Goal: Contribute content: Contribute content

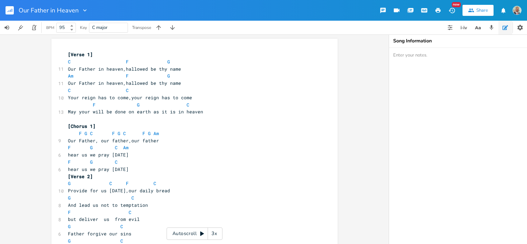
click at [10, 10] on icon "button" at bounding box center [10, 11] width 1 height 2
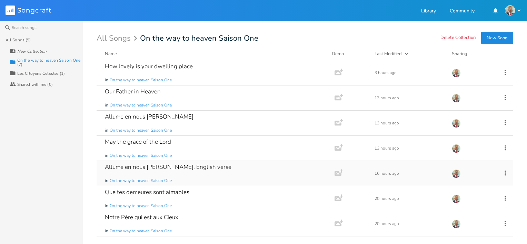
click at [198, 167] on div "Allume en nous [PERSON_NAME], English verse" at bounding box center [168, 167] width 126 height 6
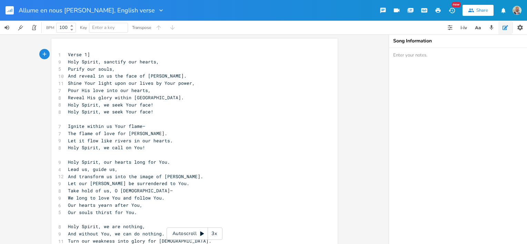
click at [68, 69] on span "Purify our souls," at bounding box center [91, 69] width 47 height 6
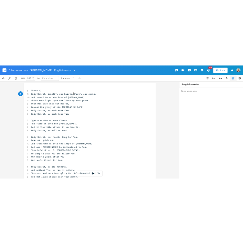
scroll to position [0, 1]
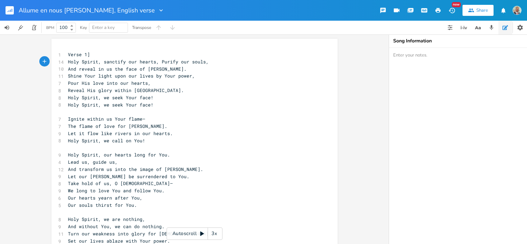
click at [204, 61] on pre "Holy Spirit, sanctify our hearts, Purify our souls," at bounding box center [191, 61] width 249 height 7
type textarea "."
click at [157, 70] on span "And reveal in us the face of [PERSON_NAME]." at bounding box center [127, 69] width 119 height 6
drag, startPoint x: 66, startPoint y: 76, endPoint x: 149, endPoint y: 76, distance: 83.0
click at [149, 76] on span "Shine Your light upon our lives by Your power," at bounding box center [131, 76] width 127 height 6
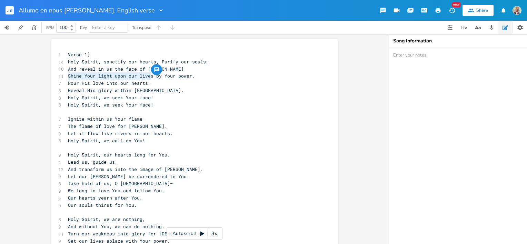
type textarea "Shine Your light upon our lives"
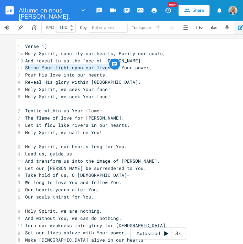
click at [58, 68] on span "Shine Your light upon our lives by Your power," at bounding box center [88, 67] width 127 height 6
drag, startPoint x: 40, startPoint y: 68, endPoint x: 80, endPoint y: 68, distance: 39.6
click at [80, 68] on span "Shine Your light upon our lives by Your power," at bounding box center [88, 67] width 127 height 6
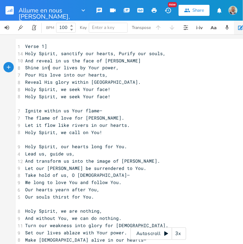
scroll to position [0, 5]
type textarea "into"
click at [124, 67] on pre "Shine into our lives by Your power," at bounding box center [158, 67] width 269 height 7
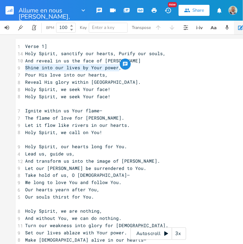
drag, startPoint x: 22, startPoint y: 69, endPoint x: 117, endPoint y: 69, distance: 95.1
click at [117, 69] on pre "Shine into our lives by Your power," at bounding box center [158, 67] width 269 height 7
type textarea "Shine into our lives by Your power,"
click at [147, 80] on pre "Reveal His glory within [GEOGRAPHIC_DATA]." at bounding box center [158, 82] width 269 height 7
click at [96, 83] on pre "Reveal His glory within [GEOGRAPHIC_DATA]." at bounding box center [158, 82] width 269 height 7
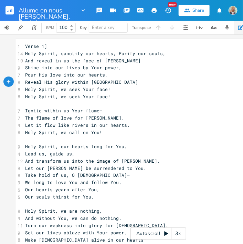
click at [121, 99] on pre "Holy Spirit, we seek Your face!" at bounding box center [158, 96] width 269 height 7
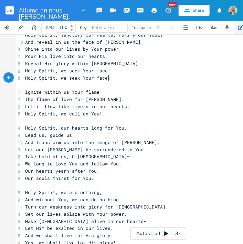
scroll to position [0, 0]
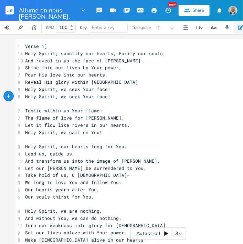
click at [97, 119] on span "The flame of love for [PERSON_NAME]." at bounding box center [74, 118] width 99 height 6
click at [98, 119] on span "The flame of love for [PERSON_NAME]." at bounding box center [74, 118] width 99 height 6
click at [100, 110] on pre "Ignite within us Your flame—" at bounding box center [158, 110] width 269 height 7
type textarea "Let it flow like rivers in ou"
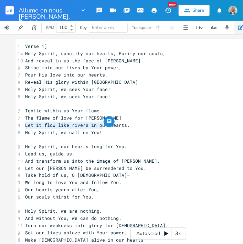
drag, startPoint x: 22, startPoint y: 125, endPoint x: 102, endPoint y: 127, distance: 79.3
click at [102, 127] on pre "Let it flow like rivers in our hearts." at bounding box center [158, 125] width 269 height 7
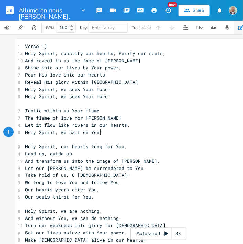
click at [101, 132] on pre "Holy Spirit, we call on You!" at bounding box center [158, 132] width 269 height 7
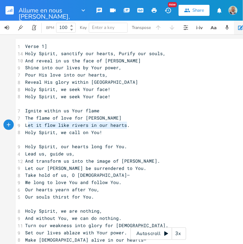
type textarea "Let it flow like rivers in our hearts."
drag, startPoint x: 125, startPoint y: 125, endPoint x: 23, endPoint y: 125, distance: 101.3
click at [25, 125] on span "Let it flow like rivers in our hearts." at bounding box center [77, 125] width 105 height 6
click at [165, 128] on pre "Let it flow like rivers in our hearts." at bounding box center [158, 125] width 269 height 7
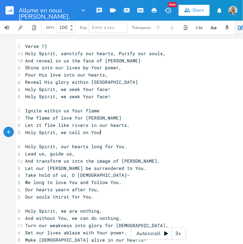
click at [99, 133] on pre "Holy Spirit, we call on You!" at bounding box center [158, 132] width 269 height 7
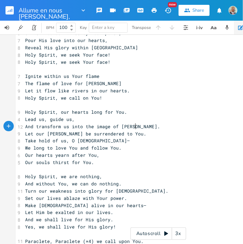
click at [132, 129] on span "And transform us into the image of [PERSON_NAME]." at bounding box center [92, 126] width 135 height 6
click at [120, 135] on pre "Let our [PERSON_NAME] be surrendered to You." at bounding box center [158, 133] width 269 height 7
click at [121, 115] on pre "Holy Spirit, our hearts long for You." at bounding box center [158, 112] width 269 height 7
click at [124, 91] on span "Let it flow like rivers in our hearts." at bounding box center [77, 91] width 105 height 6
click at [99, 141] on pre "Take hold of us, O [DEMOGRAPHIC_DATA]—" at bounding box center [158, 140] width 269 height 7
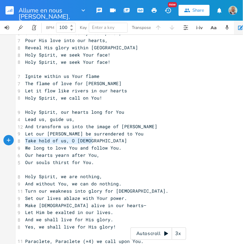
type textarea "Take hold of us, O [DEMOGRAPHIC_DATA]"
drag, startPoint x: 24, startPoint y: 141, endPoint x: 98, endPoint y: 141, distance: 73.7
click at [98, 141] on div "Take hold of us, O [DEMOGRAPHIC_DATA] xxxxxxxxxx 1 Verse 1] 14 Holy Spirit, san…" at bounding box center [159, 165] width 286 height 322
click at [135, 147] on pre "We long to love You and follow You." at bounding box center [158, 147] width 269 height 7
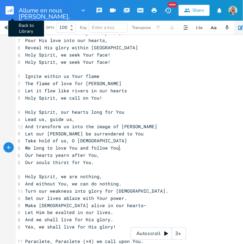
click at [11, 12] on rect "button" at bounding box center [10, 10] width 8 height 8
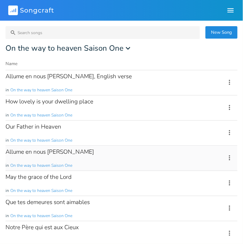
click at [45, 153] on div "Allume en nous [PERSON_NAME]" at bounding box center [50, 152] width 89 height 6
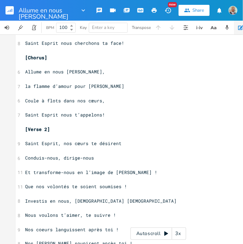
scroll to position [138, 0]
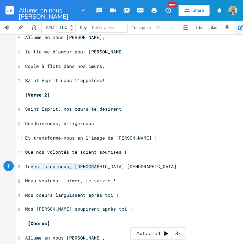
type textarea "Investis en nous, [DEMOGRAPHIC_DATA] [DEMOGRAPHIC_DATA]"
drag, startPoint x: 100, startPoint y: 167, endPoint x: 23, endPoint y: 166, distance: 76.8
click at [24, 166] on pre "Investis en nous, [DEMOGRAPHIC_DATA] [DEMOGRAPHIC_DATA]" at bounding box center [158, 166] width 269 height 7
click at [11, 9] on rect "button" at bounding box center [10, 10] width 8 height 8
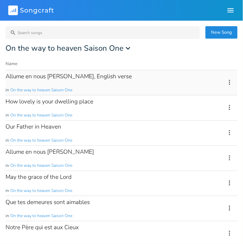
click at [68, 79] on div "Allume en nous [PERSON_NAME], English verse" at bounding box center [69, 76] width 126 height 6
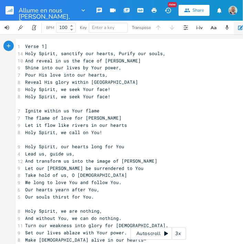
scroll to position [34, 0]
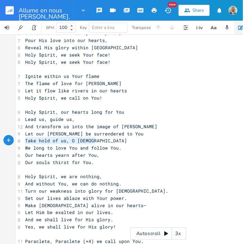
type textarea "Take hold of us, O [DEMOGRAPHIC_DATA]"
click at [96, 141] on div "Take hold of us, O [DEMOGRAPHIC_DATA] x 1 Verse 1] 14 Holy Spirit, sanctify our…" at bounding box center [159, 165] width 286 height 322
click at [140, 147] on pre "We long to love You and follow You." at bounding box center [158, 147] width 269 height 7
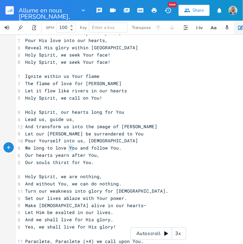
type textarea "You"
drag, startPoint x: 66, startPoint y: 147, endPoint x: 73, endPoint y: 148, distance: 6.9
click at [73, 148] on span "We long to love You and follow You." at bounding box center [73, 148] width 96 height 6
click at [117, 148] on pre "We long to love and follow You." at bounding box center [158, 147] width 269 height 7
click at [68, 147] on span "We long to love and follow You." at bounding box center [69, 148] width 88 height 6
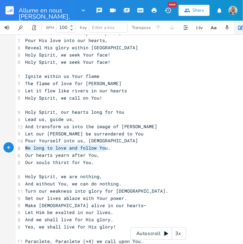
type textarea "We long to love and follow You."
drag, startPoint x: 23, startPoint y: 148, endPoint x: 106, endPoint y: 151, distance: 82.4
click at [106, 151] on pre "We long to love and follow You." at bounding box center [158, 147] width 269 height 7
click at [104, 156] on pre "Our hearts yearn after You," at bounding box center [158, 155] width 269 height 7
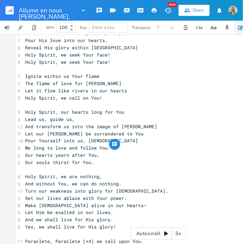
scroll to position [69, 0]
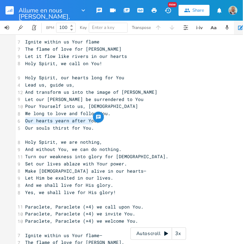
type textarea "Our hearts yearn after You"
drag, startPoint x: 23, startPoint y: 121, endPoint x: 93, endPoint y: 119, distance: 69.6
click at [93, 119] on span "Our hearts yearn after You," at bounding box center [62, 121] width 74 height 6
click at [25, 120] on span "Our hearts yearn after You," at bounding box center [62, 121] width 74 height 6
type textarea "Our hearts yearn after You"
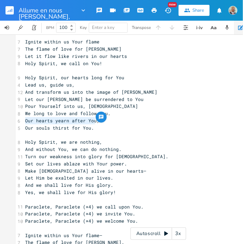
drag, startPoint x: 23, startPoint y: 121, endPoint x: 93, endPoint y: 119, distance: 70.3
click at [93, 119] on div "Our hearts yearn after You x 1 Verse 1] 14 Holy Spirit, sanctify our hearts, Pu…" at bounding box center [159, 131] width 286 height 322
paste textarea
click at [113, 131] on pre "Our souls thirst for You." at bounding box center [158, 127] width 269 height 7
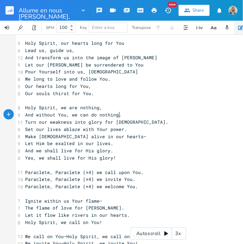
click at [117, 116] on pre "And without You, we can do nothing." at bounding box center [158, 114] width 269 height 7
click at [128, 123] on pre "Turn our weakness into glory for [DEMOGRAPHIC_DATA]." at bounding box center [158, 122] width 269 height 7
click at [123, 132] on pre "Set our lives ablaze with Your power." at bounding box center [158, 129] width 269 height 7
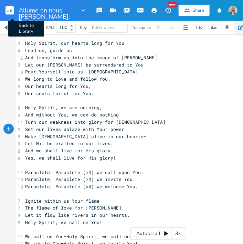
click at [11, 12] on rect "button" at bounding box center [10, 10] width 8 height 8
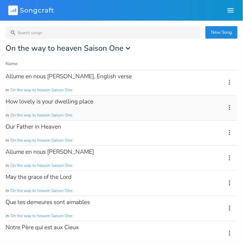
click at [69, 103] on div "How lovely is your dwelling place" at bounding box center [50, 102] width 88 height 6
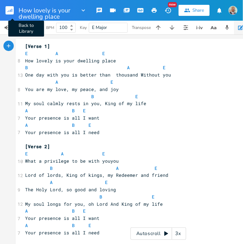
click at [7, 10] on rect "button" at bounding box center [10, 10] width 8 height 8
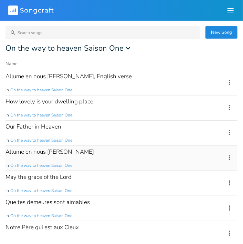
click at [50, 152] on div "Allume en nous [PERSON_NAME]" at bounding box center [50, 152] width 89 height 6
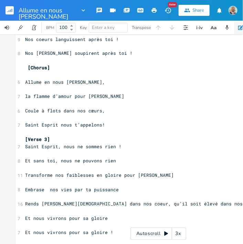
scroll to position [379, 0]
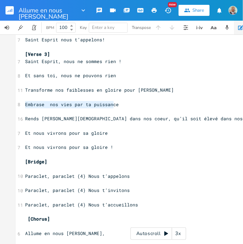
type textarea "Embrase nos vies par ta puissance"
drag, startPoint x: 23, startPoint y: 105, endPoint x: 114, endPoint y: 106, distance: 91.3
click at [114, 106] on pre "Embrase nos vies par ta puissance" at bounding box center [158, 104] width 269 height 7
click at [12, 11] on icon "button" at bounding box center [12, 10] width 1 height 3
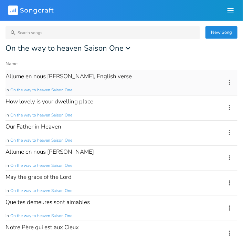
click at [51, 79] on div "Allume en nous [PERSON_NAME], English verse" at bounding box center [69, 76] width 126 height 6
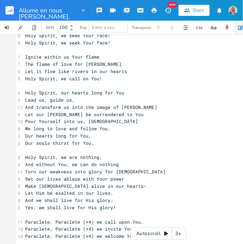
scroll to position [69, 0]
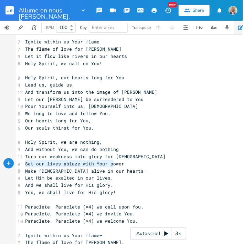
type textarea "Set our lives ablaze with Your power"
drag, startPoint x: 23, startPoint y: 164, endPoint x: 121, endPoint y: 164, distance: 97.9
click at [121, 164] on div "Set our lives ablaze with Your power x 1 Verse 1] 14 Holy Spirit, sanctify our …" at bounding box center [159, 131] width 286 height 322
paste textarea
click at [140, 174] on div "1 Verse 1] 14 Holy Spirit, sanctify our hearts, Purify our souls, 10 And reveal…" at bounding box center [158, 131] width 269 height 315
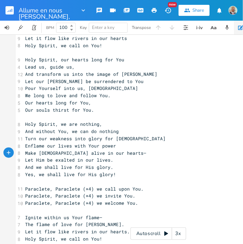
scroll to position [103, 0]
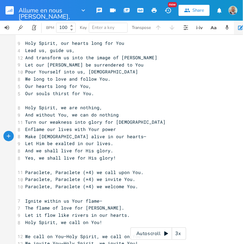
click at [109, 145] on span "Let Him be exalted in our lives." at bounding box center [69, 143] width 88 height 6
click at [106, 137] on pre "Make [DEMOGRAPHIC_DATA] alive in our hearts—" at bounding box center [158, 136] width 269 height 7
click at [109, 150] on span "And we shall live for His glory." at bounding box center [69, 150] width 88 height 6
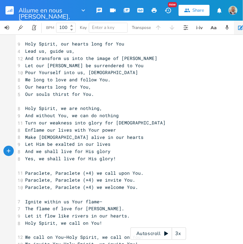
scroll to position [125, 0]
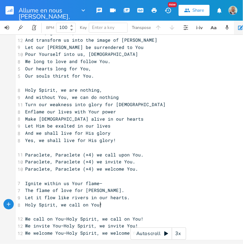
click at [99, 201] on pre "Holy Spirit, we call on You!" at bounding box center [158, 204] width 269 height 7
click at [8, 12] on rect "button" at bounding box center [10, 10] width 8 height 8
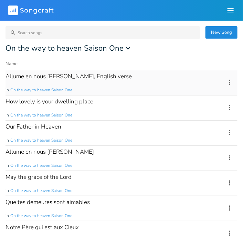
click at [104, 79] on div "Allume en nous [PERSON_NAME], English verse" at bounding box center [69, 76] width 126 height 6
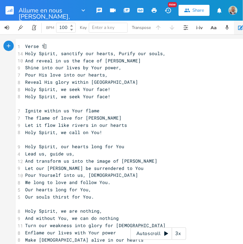
click at [42, 44] on span "Verse 1]" at bounding box center [36, 46] width 22 height 6
click at [25, 46] on span "Verse 1]" at bounding box center [36, 46] width 22 height 6
click at [9, 12] on rect "button" at bounding box center [10, 10] width 8 height 8
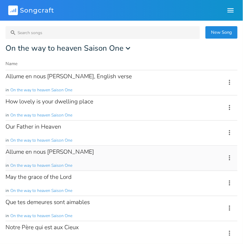
click at [41, 149] on div "Allume en nous [PERSON_NAME]" at bounding box center [50, 152] width 89 height 6
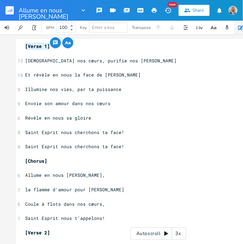
drag, startPoint x: 46, startPoint y: 48, endPoint x: 21, endPoint y: 47, distance: 25.5
type textarea "​[Verse 1]"
click at [9, 11] on icon "button" at bounding box center [9, 11] width 1 height 2
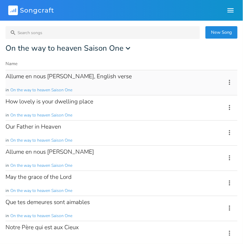
click at [52, 74] on div "Allume en nous [PERSON_NAME], English verse" at bounding box center [69, 76] width 126 height 6
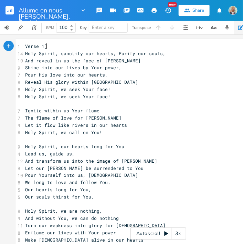
type textarea "Verse 1]"
drag, startPoint x: 45, startPoint y: 47, endPoint x: 21, endPoint y: 46, distance: 24.1
click at [21, 46] on div "Verse 1] x 1 Verse 1] 14 Holy Spirit, sanctify our hearts, Purify our souls, 10…" at bounding box center [159, 200] width 286 height 322
click at [29, 141] on pre "​" at bounding box center [158, 139] width 269 height 7
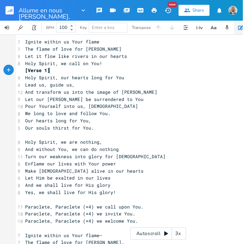
click at [34, 138] on pre "​" at bounding box center [158, 135] width 269 height 7
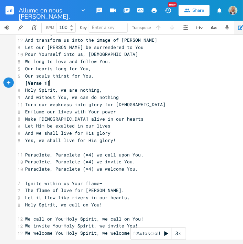
scroll to position [125, 0]
click at [31, 144] on pre "​" at bounding box center [158, 147] width 269 height 7
click at [33, 174] on pre "​" at bounding box center [158, 176] width 269 height 7
click at [32, 210] on pre "​" at bounding box center [158, 211] width 269 height 7
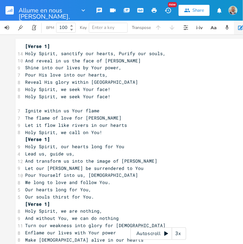
click at [32, 105] on pre "​" at bounding box center [158, 103] width 269 height 7
drag, startPoint x: 44, startPoint y: 102, endPoint x: 27, endPoint y: 106, distance: 17.6
click at [27, 106] on span "[Verse 1]" at bounding box center [37, 103] width 25 height 6
type textarea "Chorus"
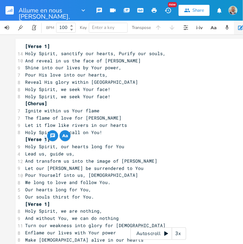
click at [44, 140] on span "[Verse 1]" at bounding box center [37, 139] width 25 height 6
type textarea "2"
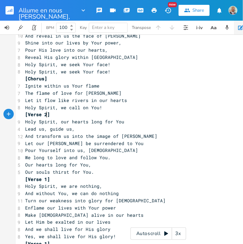
scroll to position [69, 0]
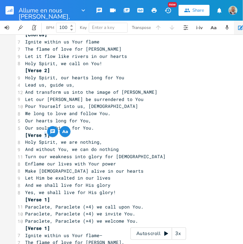
click at [44, 135] on span "[Verse 1]" at bounding box center [37, 135] width 25 height 6
type textarea "3"
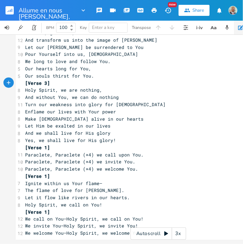
scroll to position [125, 0]
drag, startPoint x: 43, startPoint y: 142, endPoint x: 26, endPoint y: 141, distance: 17.3
click at [26, 144] on span "[Verse 1]" at bounding box center [37, 147] width 25 height 6
type textarea "Bridge"
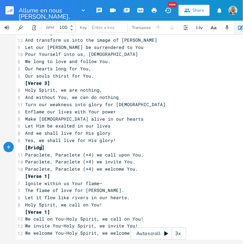
scroll to position [0, 13]
click at [101, 167] on span "Paraclete, Paraclete (×4) we welcome You." at bounding box center [81, 169] width 113 height 6
drag, startPoint x: 44, startPoint y: 173, endPoint x: 25, endPoint y: 173, distance: 19.3
click at [25, 173] on span "[Verse 1]" at bounding box center [37, 176] width 25 height 6
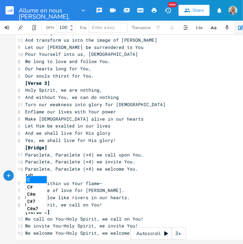
type textarea "CH"
type textarea "horus"
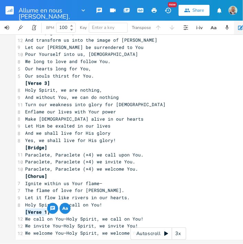
drag, startPoint x: 44, startPoint y: 207, endPoint x: 21, endPoint y: 207, distance: 22.4
click at [24, 208] on pre "[Verse 1]" at bounding box center [158, 211] width 269 height 7
type textarea "Ta"
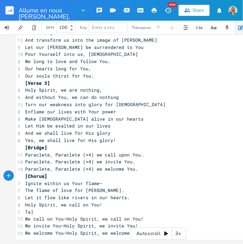
type textarea "[Chorus]"
drag, startPoint x: 43, startPoint y: 173, endPoint x: 22, endPoint y: 172, distance: 21.4
click at [24, 173] on pre "[Chorus]" at bounding box center [158, 176] width 269 height 7
type textarea "Ta]"
drag, startPoint x: 31, startPoint y: 209, endPoint x: 21, endPoint y: 208, distance: 10.0
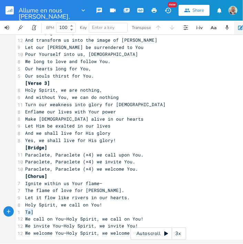
click at [21, 208] on div "Ta] x [Verse 1] 14 Holy Spirit, sanctify our hearts, Purify our souls, 10 And r…" at bounding box center [159, 79] width 286 height 322
drag, startPoint x: 41, startPoint y: 208, endPoint x: 25, endPoint y: 206, distance: 15.6
click at [25, 209] on span "[Chorus]" at bounding box center [36, 212] width 22 height 6
type textarea "Tag"
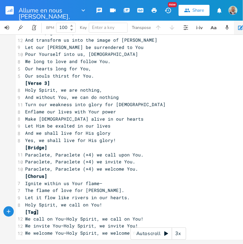
scroll to position [0, 7]
click at [214, 151] on pre "Paraclete, Paraclete (×4) we call upon You." at bounding box center [158, 154] width 269 height 7
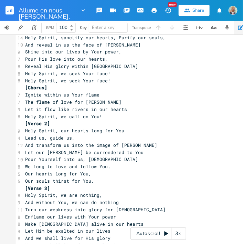
scroll to position [0, 0]
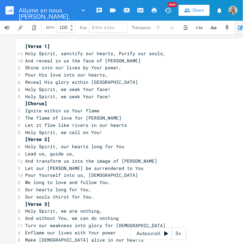
click at [11, 12] on rect "button" at bounding box center [10, 10] width 8 height 8
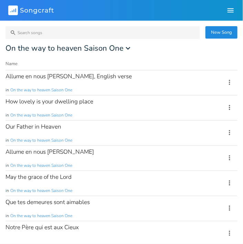
click at [216, 32] on button "New Song" at bounding box center [222, 32] width 32 height 12
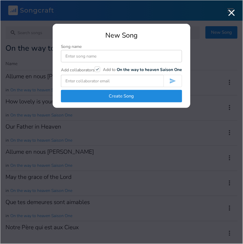
click at [78, 56] on input at bounding box center [121, 56] width 121 height 12
type input "A"
type input "Sondes nos coeurs"
click at [130, 96] on button "Create Song" at bounding box center [121, 96] width 121 height 12
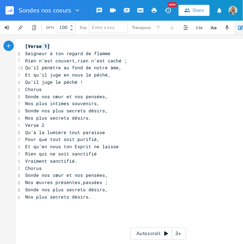
type textarea "[Verse 1]"
drag, startPoint x: 47, startPoint y: 45, endPoint x: 21, endPoint y: 45, distance: 25.8
click at [21, 45] on div "[Verse 1] x [Verse 1] 8 Seigneur à ton regard de flamme 7 Rien n’est couvert,ri…" at bounding box center [159, 146] width 286 height 214
type textarea "Chorus"
drag, startPoint x: 42, startPoint y: 90, endPoint x: 22, endPoint y: 91, distance: 19.7
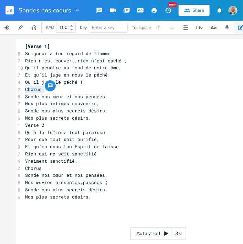
click at [24, 91] on pre "Chorus" at bounding box center [158, 89] width 269 height 7
drag, startPoint x: 45, startPoint y: 88, endPoint x: 27, endPoint y: 91, distance: 18.5
click at [27, 91] on span "[Verse 1]" at bounding box center [37, 89] width 25 height 6
type textarea "Chorus"
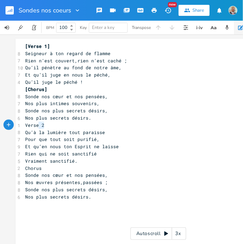
type textarea "Verse 2"
drag, startPoint x: 43, startPoint y: 125, endPoint x: 23, endPoint y: 126, distance: 20.0
click at [24, 126] on pre "Verse 2" at bounding box center [158, 125] width 269 height 7
click at [44, 124] on span "[Verse 1]" at bounding box center [37, 125] width 25 height 6
type textarea "2"
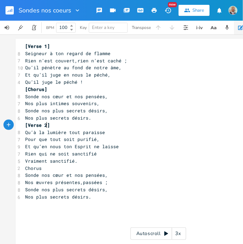
scroll to position [0, 2]
click at [53, 124] on pre "[Verse 2]" at bounding box center [158, 125] width 269 height 7
type textarea "Chorus"
drag, startPoint x: 44, startPoint y: 169, endPoint x: 26, endPoint y: 169, distance: 18.3
click at [26, 169] on span "Chorus" at bounding box center [33, 168] width 17 height 6
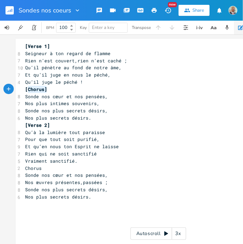
type textarea "[Chorus]"
drag, startPoint x: 46, startPoint y: 90, endPoint x: 21, endPoint y: 88, distance: 25.2
click at [21, 88] on div "[Chorus] x [Verse 1] 8 Seigneur à ton regard de flamme 7 Rien n’est couvert,rie…" at bounding box center [159, 146] width 286 height 214
type textarea "Chorus"
drag, startPoint x: 45, startPoint y: 168, endPoint x: 19, endPoint y: 167, distance: 26.2
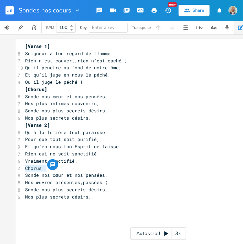
click at [19, 167] on div "Chorus x [Verse 1] 8 Seigneur à ton regard de flamme 7 Rien n’est couvert,rien …" at bounding box center [159, 146] width 286 height 214
click at [63, 169] on pre "[Chorus]" at bounding box center [158, 168] width 269 height 7
click at [42, 169] on span "[Chorus]" at bounding box center [36, 168] width 22 height 6
click at [26, 175] on span "Sonde nos cœur et nos pensées," at bounding box center [66, 175] width 83 height 6
click at [25, 191] on span "Sonde nos plus secrets désirs," at bounding box center [66, 189] width 83 height 6
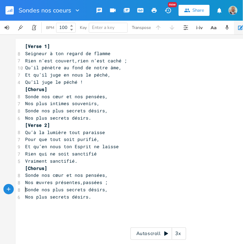
click at [25, 199] on span "Nos plus secrets désirs." at bounding box center [58, 197] width 66 height 6
click at [41, 170] on span "[Chorus]" at bounding box center [36, 168] width 22 height 6
type textarea "2"
click at [76, 170] on pre "[Chorus 2]" at bounding box center [158, 168] width 269 height 7
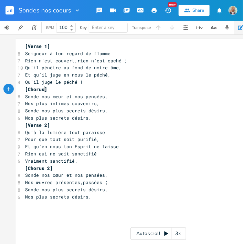
click at [41, 88] on span "[Chorus]" at bounding box center [36, 89] width 22 height 6
type textarea "1"
click at [105, 123] on pre "[Verse 2]" at bounding box center [158, 125] width 269 height 7
click at [86, 197] on span "Nos plus secrets désirs." at bounding box center [58, 197] width 66 height 6
click at [90, 198] on span "Nos plus secrets désirs." at bounding box center [58, 197] width 66 height 6
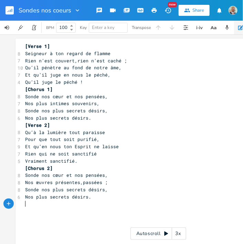
click at [24, 207] on pre "​" at bounding box center [158, 204] width 269 height 7
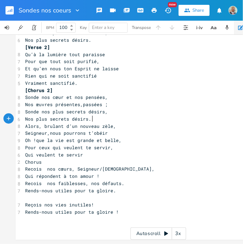
click at [94, 118] on pre "Nos plus secrets désirs." at bounding box center [158, 118] width 269 height 7
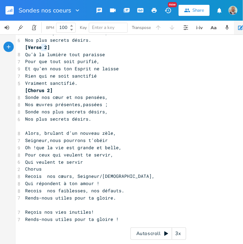
type textarea "Verse 2"
drag, startPoint x: 45, startPoint y: 47, endPoint x: 26, endPoint y: 48, distance: 19.3
click at [26, 48] on span "[Verse 2]" at bounding box center [37, 47] width 25 height 6
click at [47, 48] on div at bounding box center [52, 43] width 11 height 11
click at [49, 51] on pre "Qu’à la lumière tout paraisse" at bounding box center [158, 54] width 269 height 7
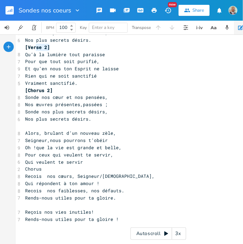
type textarea "[Verse 2]"
drag, startPoint x: 49, startPoint y: 48, endPoint x: 19, endPoint y: 48, distance: 30.0
click at [19, 48] on div "[Verse 2] x [Verse 1] 8 Seigneur à ton regard de flamme 7 Rien n’est couvert,ri…" at bounding box center [159, 104] width 286 height 286
click at [28, 126] on pre "​" at bounding box center [158, 126] width 269 height 7
paste textarea "2"
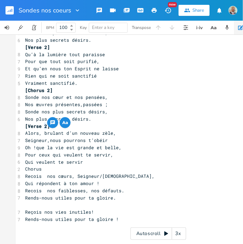
click at [41, 125] on span "[Verse 2]" at bounding box center [37, 126] width 25 height 6
type textarea "3"
click at [103, 171] on pre "Chorus" at bounding box center [158, 168] width 269 height 7
click at [25, 140] on span "Seigneur,nous pourrons t’obéir" at bounding box center [66, 140] width 83 height 6
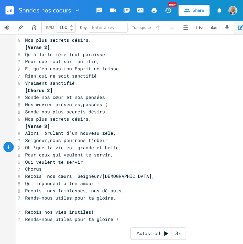
click at [25, 147] on span "Oh !que la vie est grande et belle," at bounding box center [73, 147] width 96 height 6
click at [26, 154] on span "Pour ceux qui veulent te servir," at bounding box center [69, 155] width 88 height 6
click at [26, 163] on span "Qui veulent te servir" at bounding box center [54, 162] width 58 height 6
type textarea "[Chorus 2]"
drag, startPoint x: 51, startPoint y: 89, endPoint x: 21, endPoint y: 90, distance: 29.6
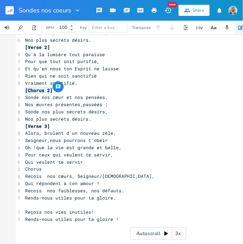
click at [24, 90] on pre "[Chorus 2]" at bounding box center [158, 90] width 269 height 7
type textarea "Chorus"
drag, startPoint x: 40, startPoint y: 171, endPoint x: 20, endPoint y: 171, distance: 19.6
click at [20, 171] on div "Chorus x [Verse 1] 8 Seigneur à ton regard de flamme 7 Rien n’est couvert,rien …" at bounding box center [159, 104] width 286 height 286
paste textarea
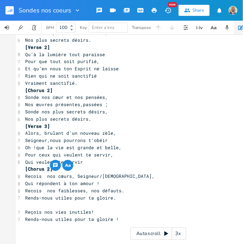
click at [47, 170] on span "[Chorus 2]" at bounding box center [39, 169] width 28 height 6
type textarea "3"
click at [61, 172] on pre "[Chorus 3]" at bounding box center [158, 168] width 269 height 7
click at [25, 174] on span "Recois nos cœurs, Seigneur/[DEMOGRAPHIC_DATA]," at bounding box center [90, 176] width 130 height 6
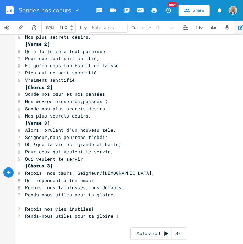
scroll to position [89, 0]
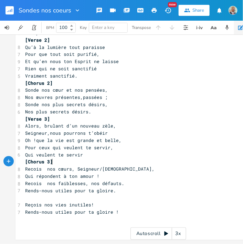
type textarea "[Chorus 3]"
drag, startPoint x: 51, startPoint y: 159, endPoint x: 18, endPoint y: 158, distance: 32.4
click at [18, 158] on div "[Chorus 3] x [Verse 1] 8 Seigneur à ton regard de flamme 7 Rien n’est couvert,r…" at bounding box center [159, 96] width 286 height 286
click at [29, 194] on pre "​" at bounding box center [158, 197] width 269 height 7
paste textarea "3"
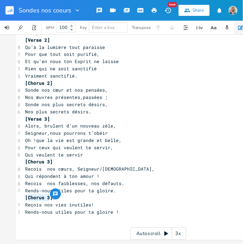
drag, startPoint x: 47, startPoint y: 193, endPoint x: 25, endPoint y: 194, distance: 22.1
click at [25, 194] on span "[Chorus 3]" at bounding box center [39, 197] width 28 height 6
type textarea "Tag"
click at [126, 208] on pre "Rends-nous utiles pour ta gloire !" at bounding box center [158, 211] width 269 height 7
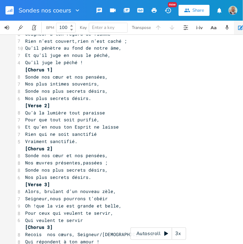
scroll to position [0, 0]
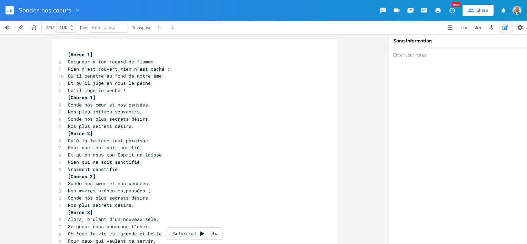
click at [408, 53] on textarea at bounding box center [458, 146] width 138 height 196
type textarea "Chant de victoire 185"
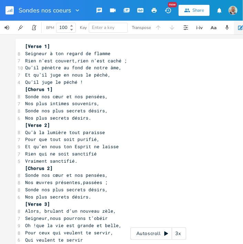
click at [10, 11] on rect "button" at bounding box center [10, 10] width 8 height 8
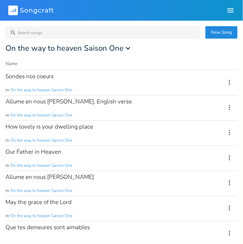
click at [220, 32] on button "New Song" at bounding box center [222, 32] width 32 height 12
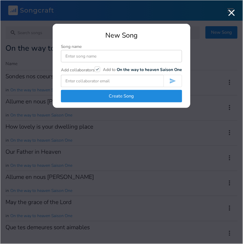
click at [84, 57] on input at bounding box center [121, 56] width 121 height 12
type input "Sondes nos coeurs, english verse"
click at [117, 96] on button "Create Song" at bounding box center [121, 96] width 121 height 12
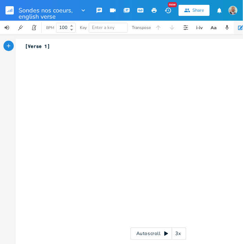
click at [56, 47] on pre "[Verse 1]" at bounding box center [158, 46] width 269 height 7
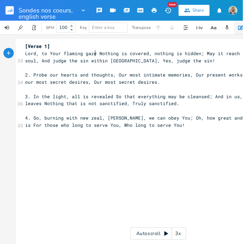
click at [94, 53] on span "Lord, to Your flaming gaze Nothing is covered, nothing is hidden; May it reach …" at bounding box center [158, 56] width 267 height 13
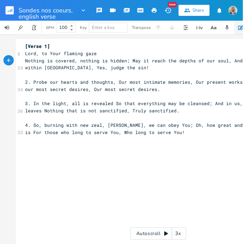
click at [125, 61] on span "Nothing is covered, nothing is hidden; May it reach the depths of our soul, And…" at bounding box center [154, 64] width 259 height 13
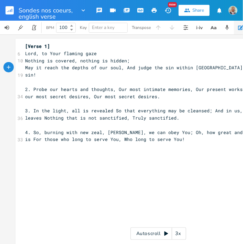
click at [121, 69] on span "May it reach the depths of our soul, And judge the sin within [GEOGRAPHIC_DATA]…" at bounding box center [157, 70] width 265 height 13
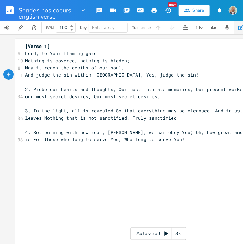
click at [100, 76] on span "And judge the sin within [GEOGRAPHIC_DATA], Yes, judge the sin!" at bounding box center [112, 75] width 174 height 6
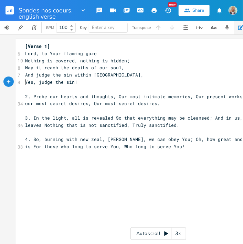
click at [110, 98] on span "2. Probe our hearts and thoughts, Our most intimate memories, Our present works…" at bounding box center [157, 99] width 265 height 13
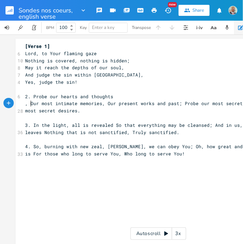
click at [28, 104] on span ", Our most intimate memories, Our present works and past; Probe our most secret…" at bounding box center [153, 106] width 256 height 13
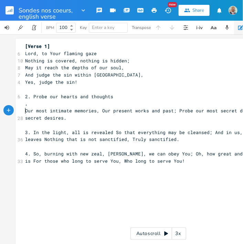
click at [24, 104] on pre "," at bounding box center [158, 103] width 269 height 7
click at [25, 110] on span "Our most intimate memories, Our present works and past; Probe our most secret d…" at bounding box center [157, 114] width 265 height 13
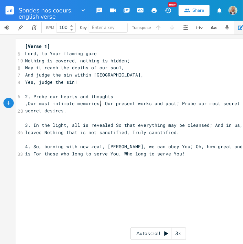
click at [98, 105] on span ",Our most intimate memories, Our present works and past; Probe our most secret …" at bounding box center [158, 106] width 267 height 13
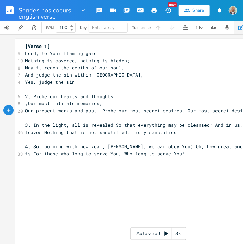
click at [98, 112] on span "Our present works and past; Probe our most secret desires, Our most secret desi…" at bounding box center [139, 111] width 229 height 6
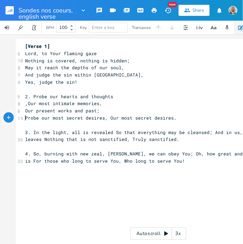
click at [106, 120] on span "Probe our most secret desires, Our most secret desires." at bounding box center [101, 118] width 152 height 6
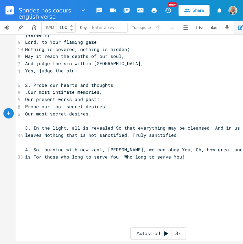
scroll to position [17, 0]
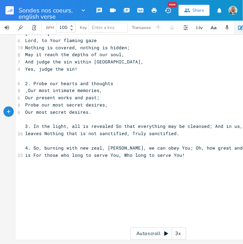
click at [109, 123] on span "3. In the light, all is revealed So that everything may be cleansed; And in us,…" at bounding box center [152, 129] width 254 height 13
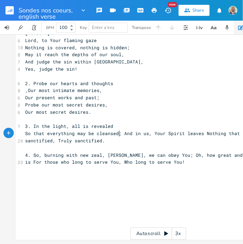
click at [118, 130] on span "So that everything may be cleansed; And in us, Your Spirit leaves Nothing that …" at bounding box center [143, 136] width 237 height 13
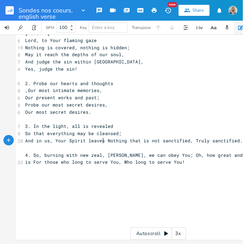
click at [102, 137] on span "And in us, Your Spirit leaves Nothing that is not sanctified, Truly sanctified." at bounding box center [134, 140] width 218 height 6
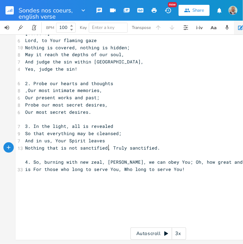
click at [106, 145] on span "Nothing that is not sanctified, Truly sanctified." at bounding box center [92, 148] width 135 height 6
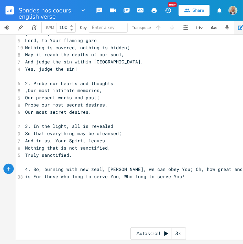
click at [101, 166] on span "4. So, burning with new zeal, [PERSON_NAME], we can obey You; Oh, how great and…" at bounding box center [156, 172] width 262 height 13
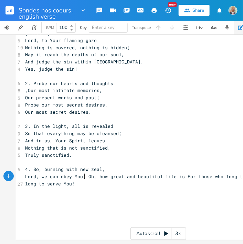
click at [83, 173] on span "Lord, we can obey You; Oh, how great and beautiful life is For those who long t…" at bounding box center [157, 179] width 265 height 13
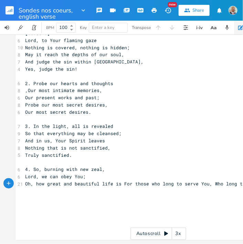
click at [118, 182] on span "Oh, how great and beautiful life is For those who long to serve You, Who long t…" at bounding box center [150, 184] width 251 height 6
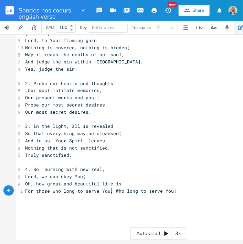
click at [110, 188] on span "For those who long to serve You, Who long to serve You!" at bounding box center [101, 191] width 152 height 6
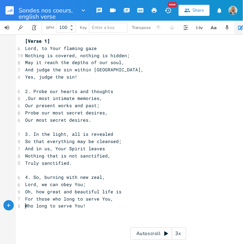
scroll to position [0, 0]
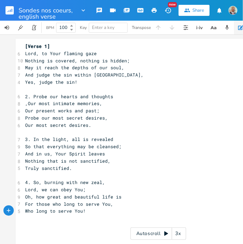
click at [30, 96] on span "2. Probe our hearts and thoughts" at bounding box center [69, 96] width 88 height 6
click at [31, 140] on span "3. In the light, all is revealed" at bounding box center [69, 139] width 88 height 6
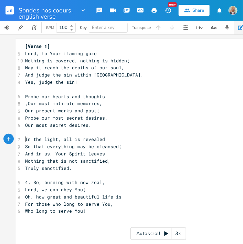
click at [31, 184] on span "4. So, burning with new zeal," at bounding box center [65, 182] width 80 height 6
click at [84, 213] on pre "Who long to serve You!" at bounding box center [158, 210] width 269 height 7
